Goal: Navigation & Orientation: Find specific page/section

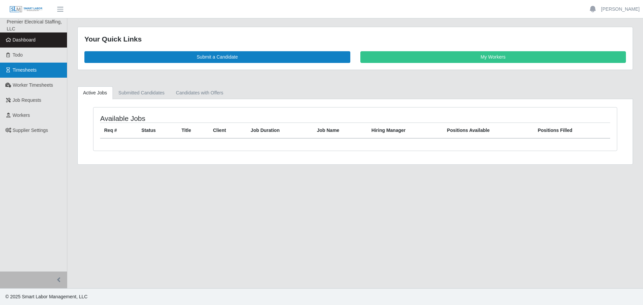
click at [39, 67] on link "Timesheets" at bounding box center [33, 70] width 67 height 15
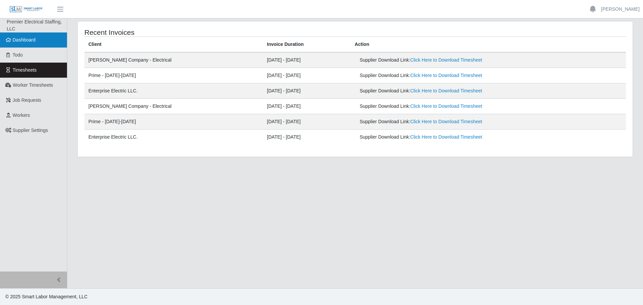
click at [35, 41] on span "Dashboard" at bounding box center [24, 39] width 23 height 5
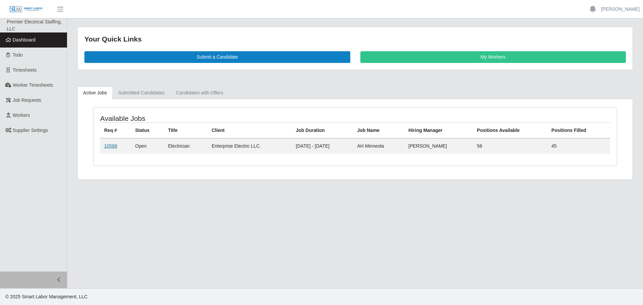
click at [114, 147] on link "10588" at bounding box center [110, 145] width 13 height 5
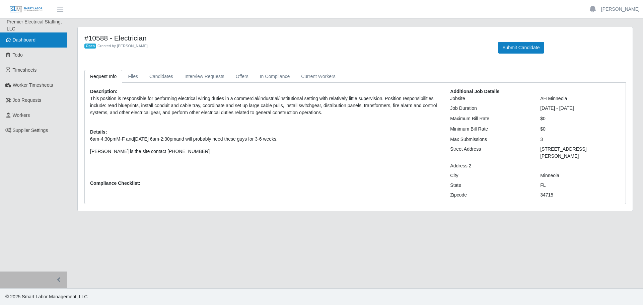
click at [39, 43] on link "Dashboard" at bounding box center [33, 39] width 67 height 15
